Goal: Transaction & Acquisition: Obtain resource

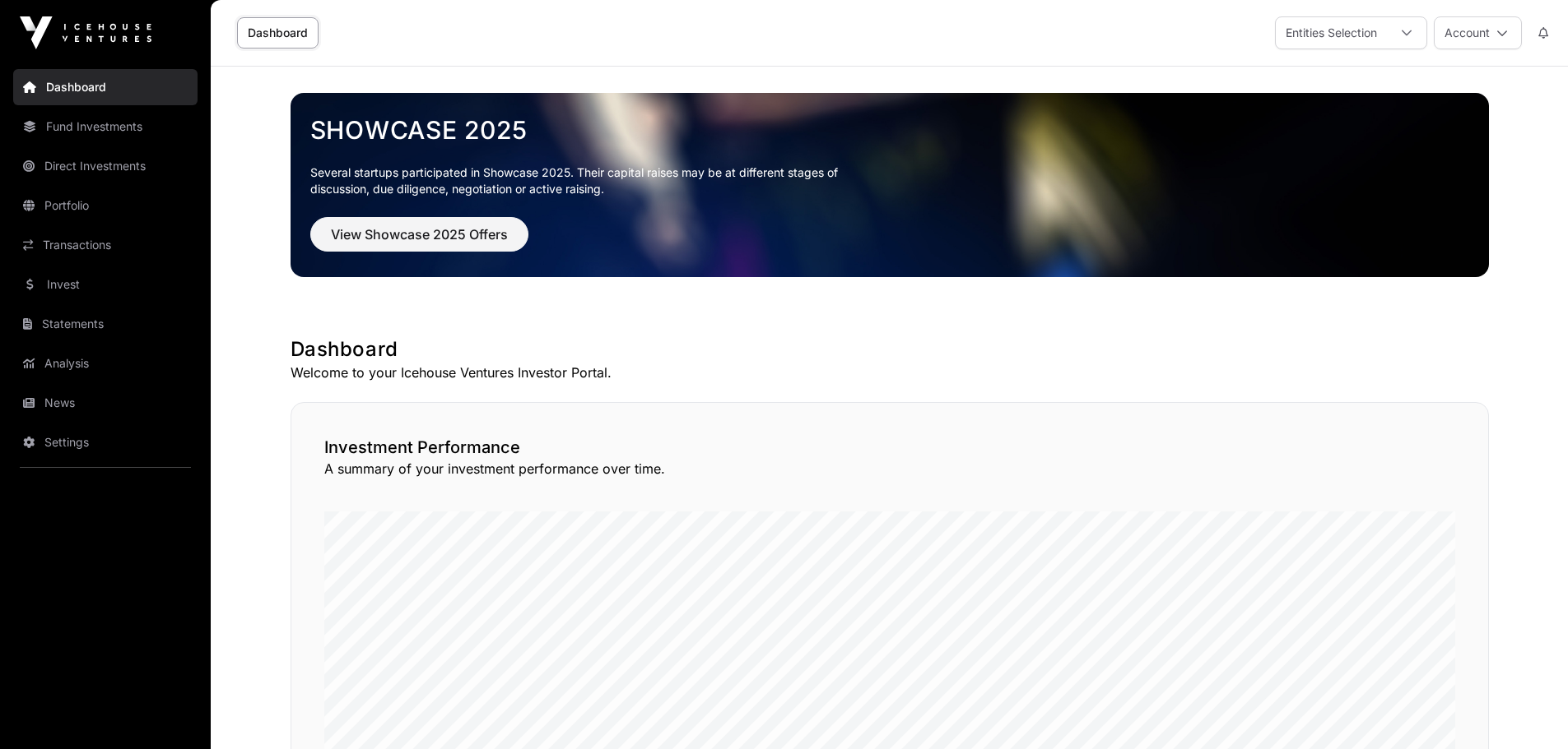
click at [122, 242] on link "Transactions" at bounding box center [106, 245] width 185 height 36
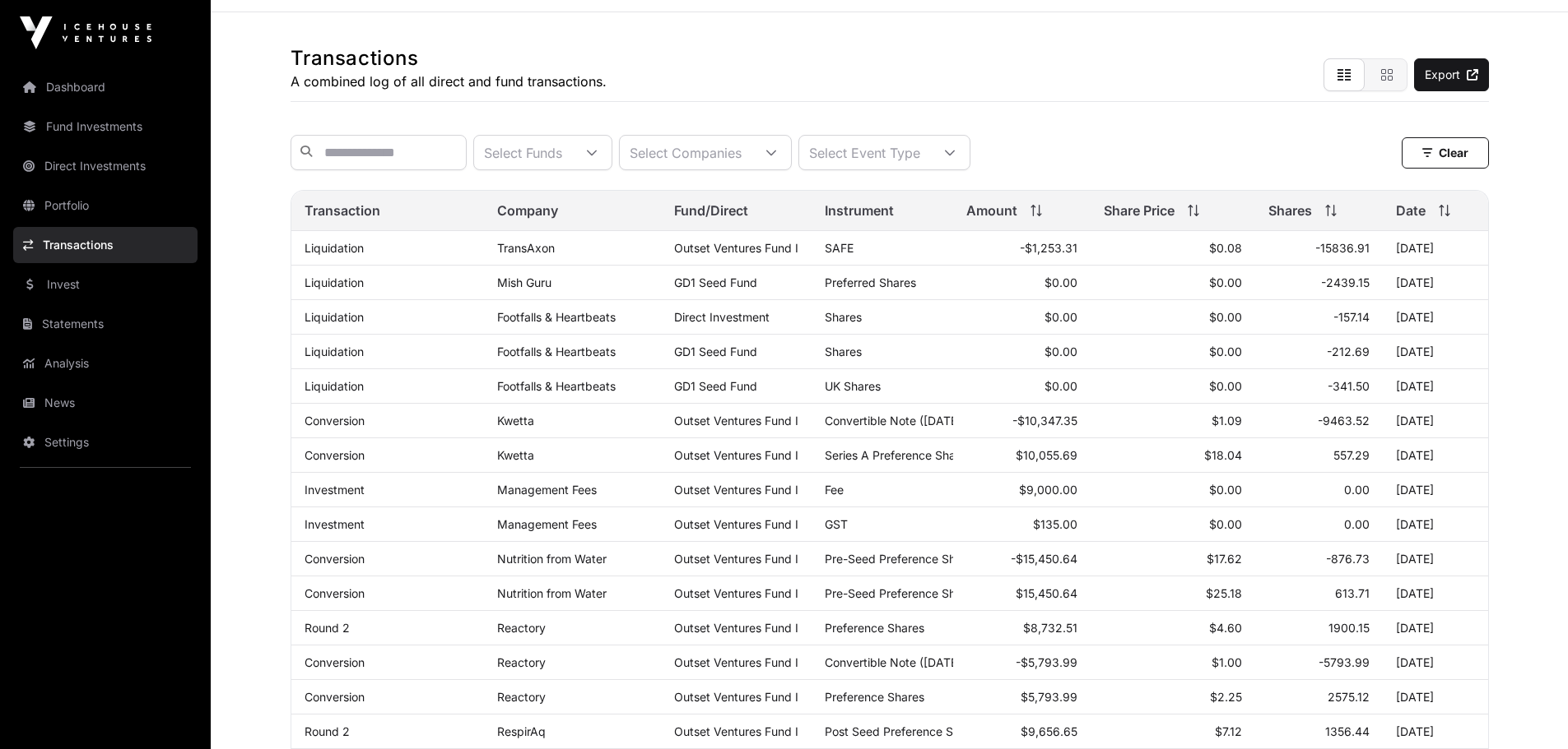
scroll to position [83, 0]
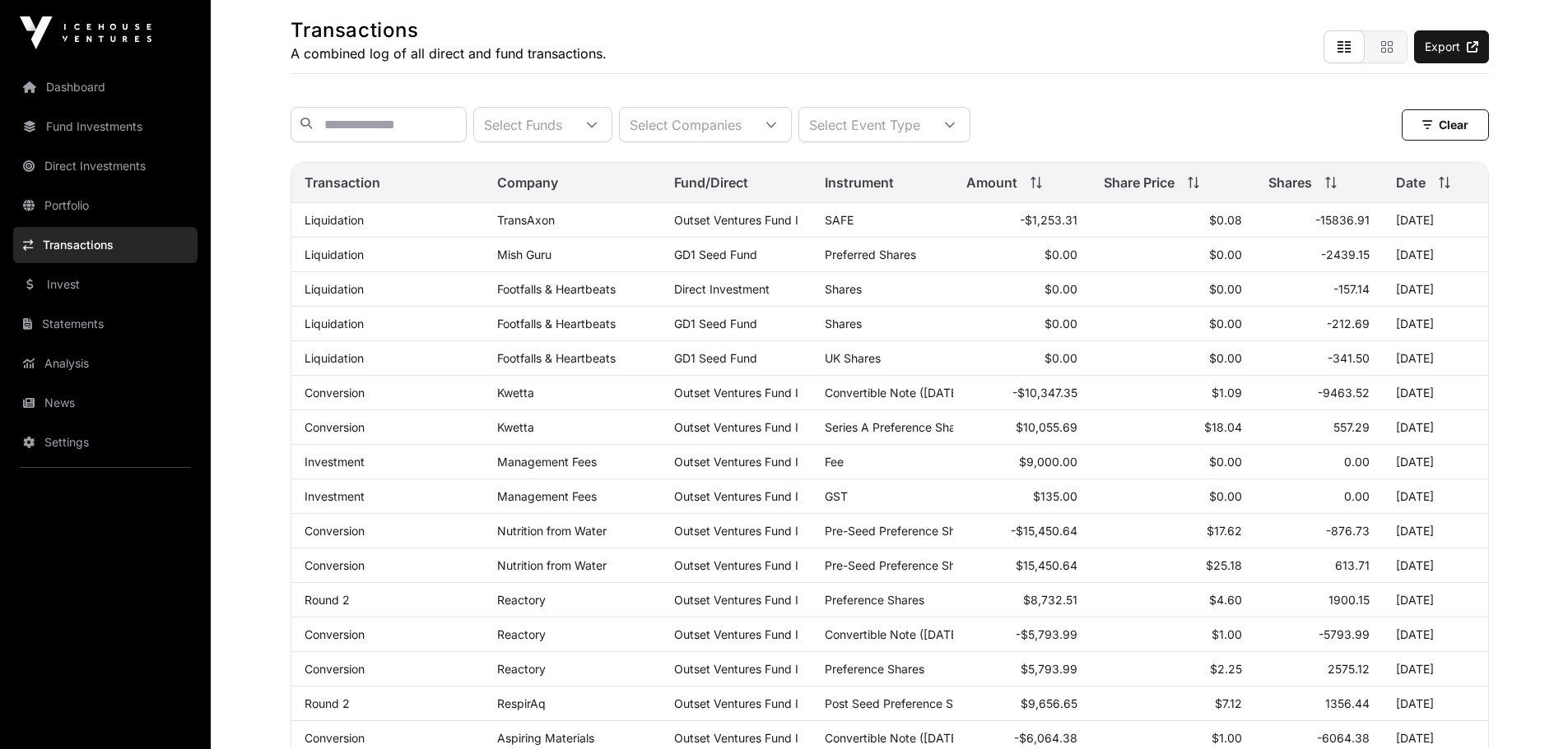
click at [343, 227] on link "Liquidation" at bounding box center [334, 220] width 59 height 14
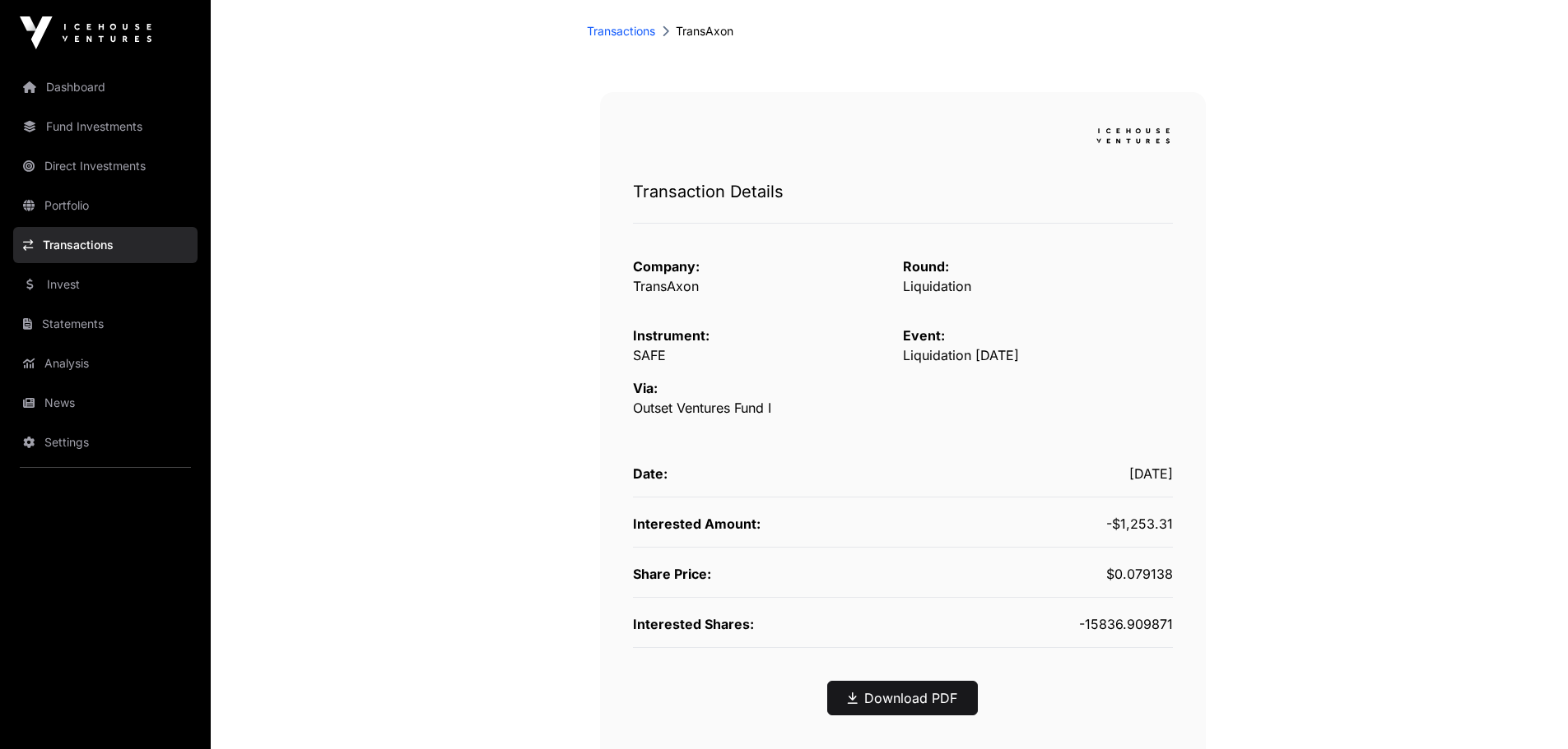
scroll to position [247, 0]
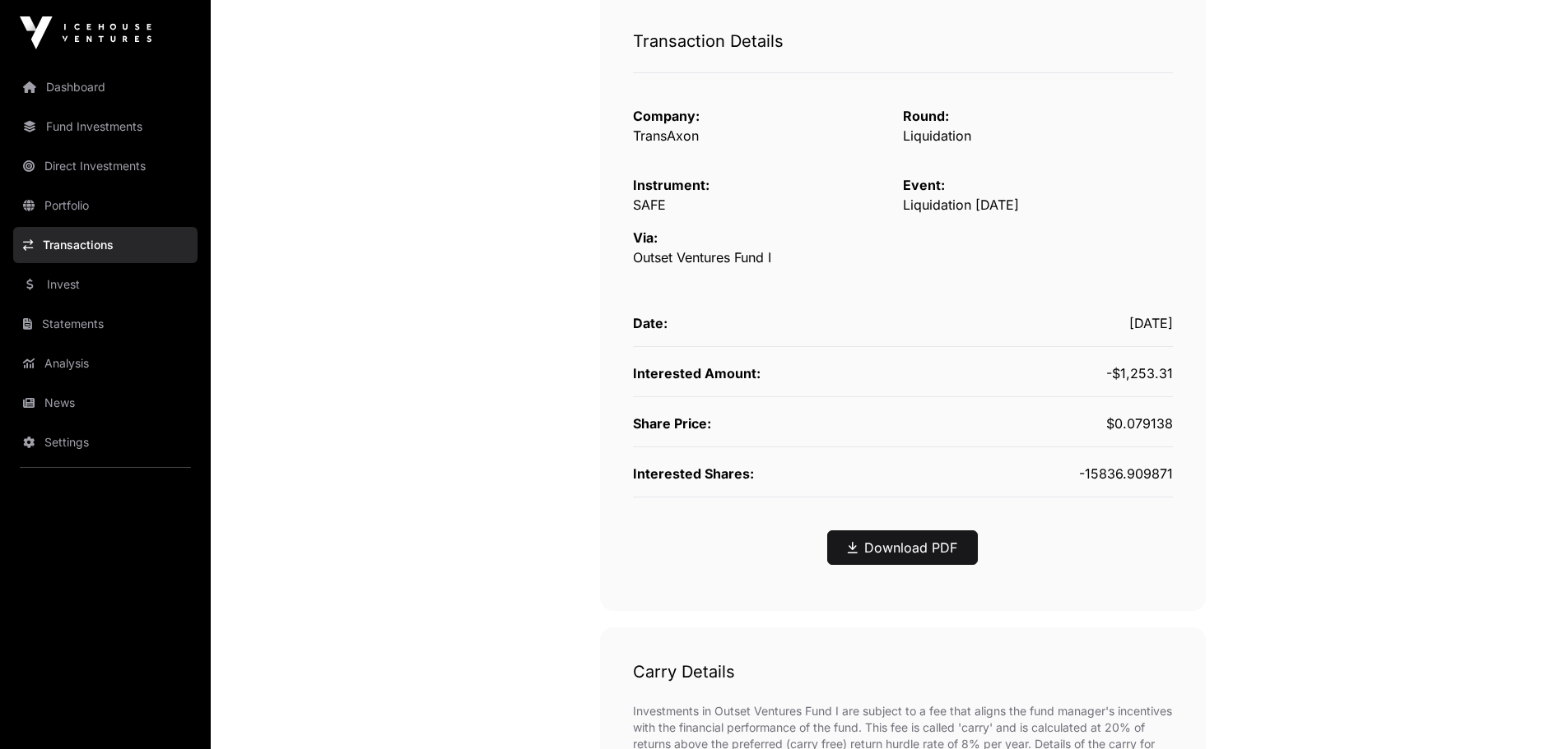
click at [882, 542] on link "Download PDF" at bounding box center [902, 548] width 109 height 20
click at [96, 325] on link "Statements" at bounding box center [106, 324] width 185 height 36
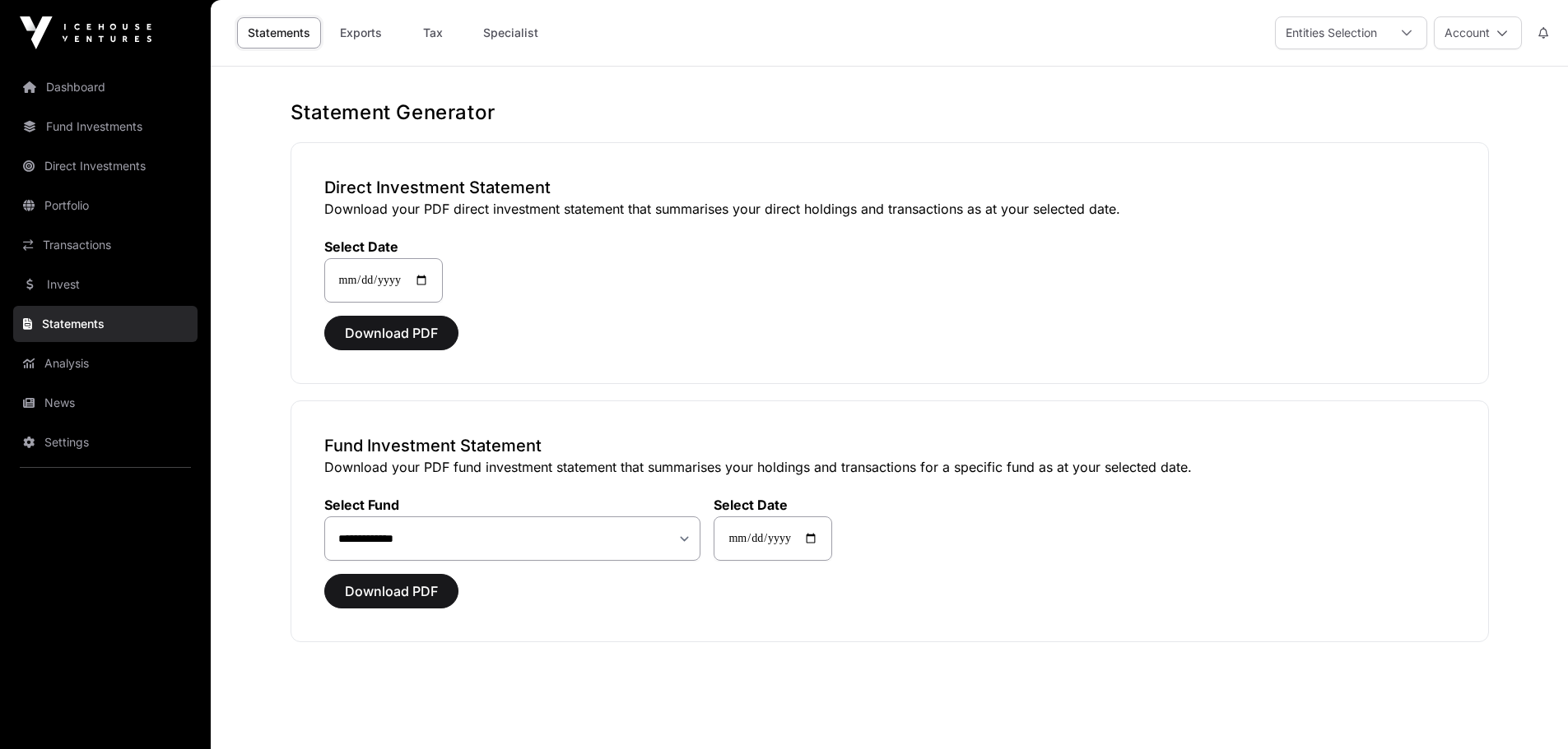
click at [97, 100] on link "Dashboard" at bounding box center [106, 87] width 185 height 36
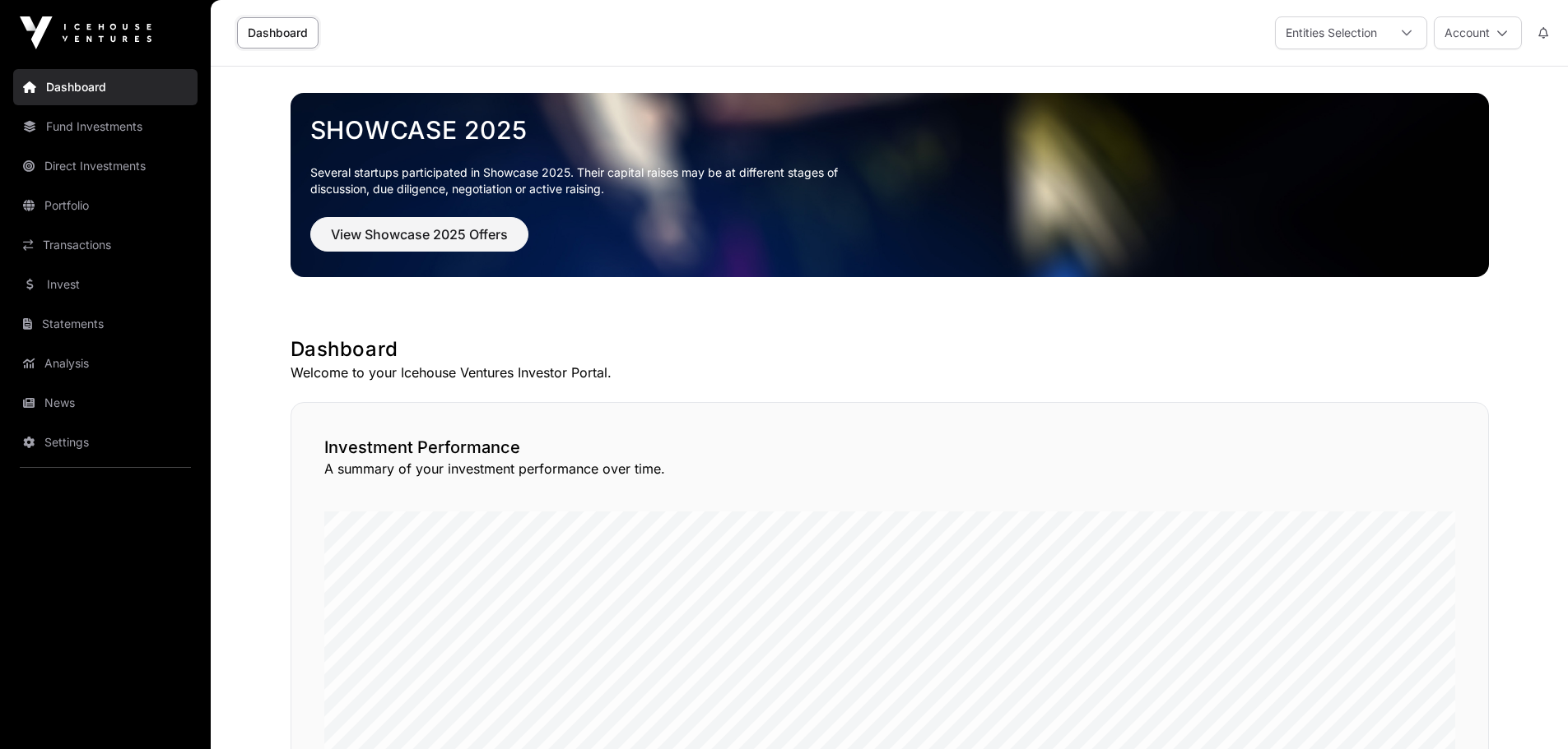
click at [1497, 35] on icon at bounding box center [1501, 33] width 12 height 12
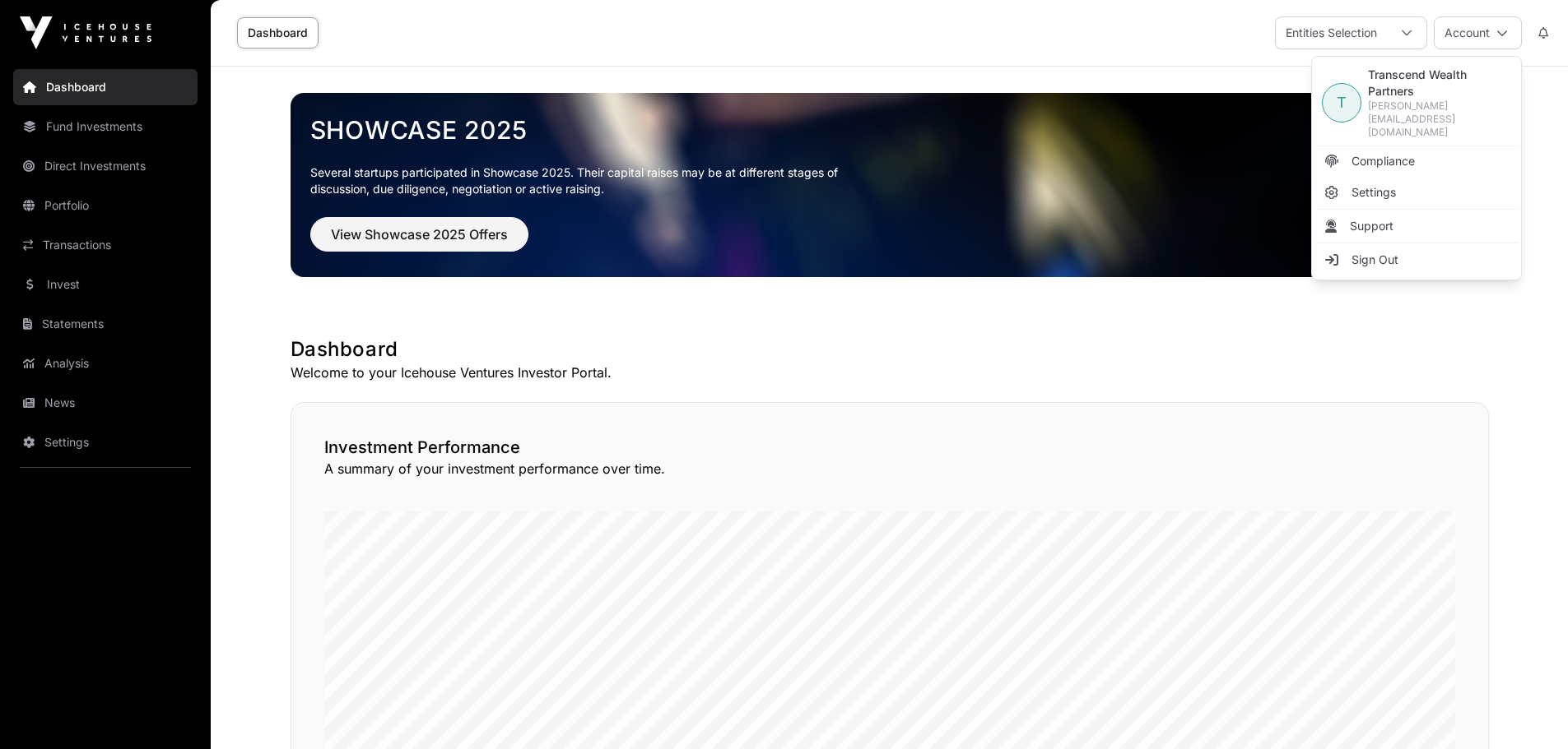
click at [1397, 245] on link "Sign Out" at bounding box center [1416, 259] width 202 height 29
